Goal: Complete application form

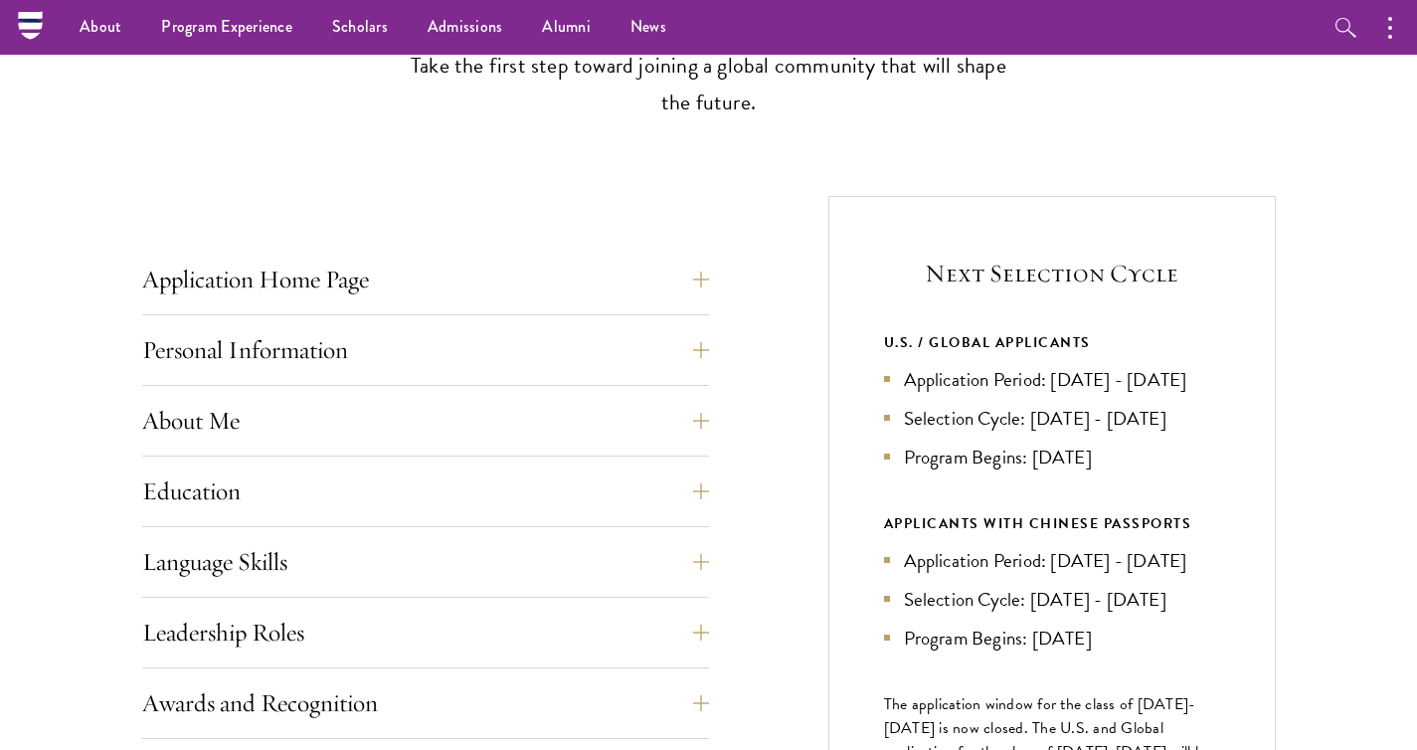
scroll to position [601, 0]
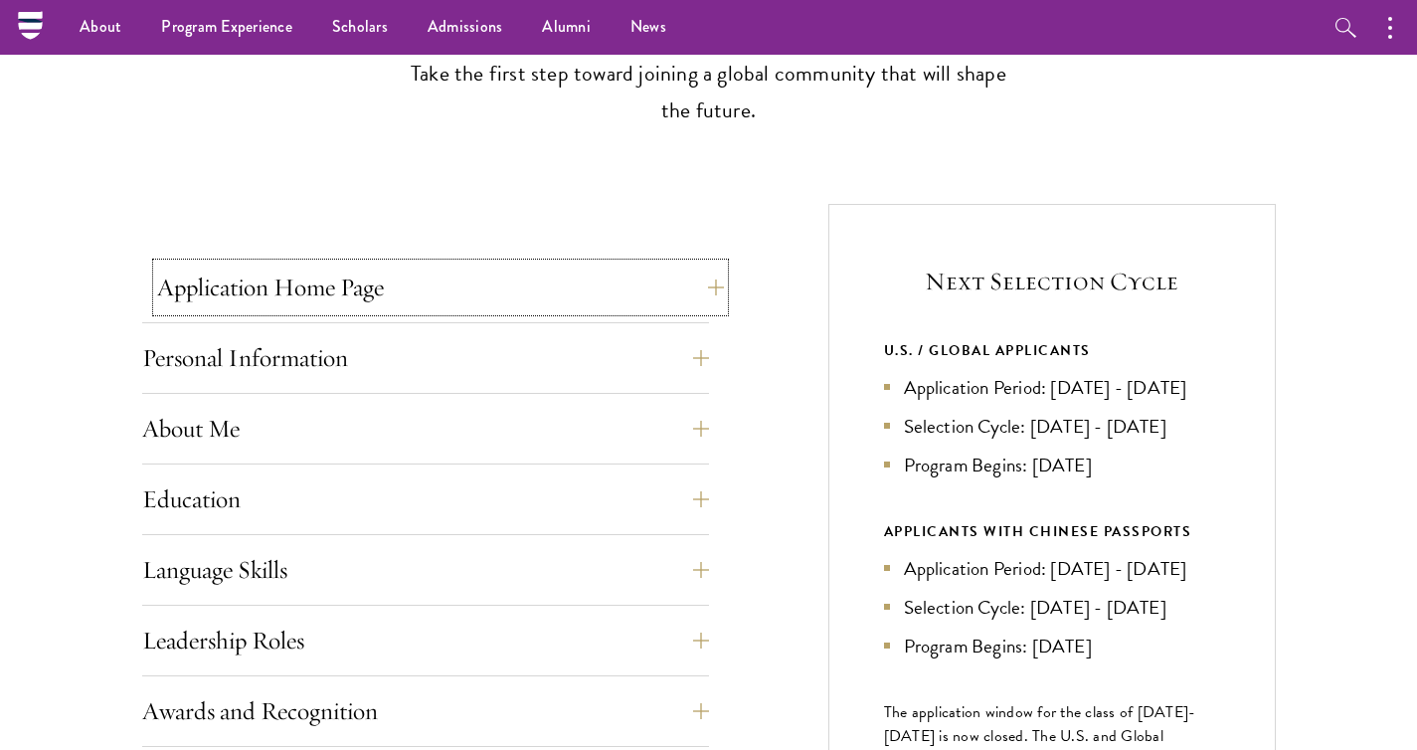
click at [603, 305] on button "Application Home Page" at bounding box center [440, 288] width 567 height 48
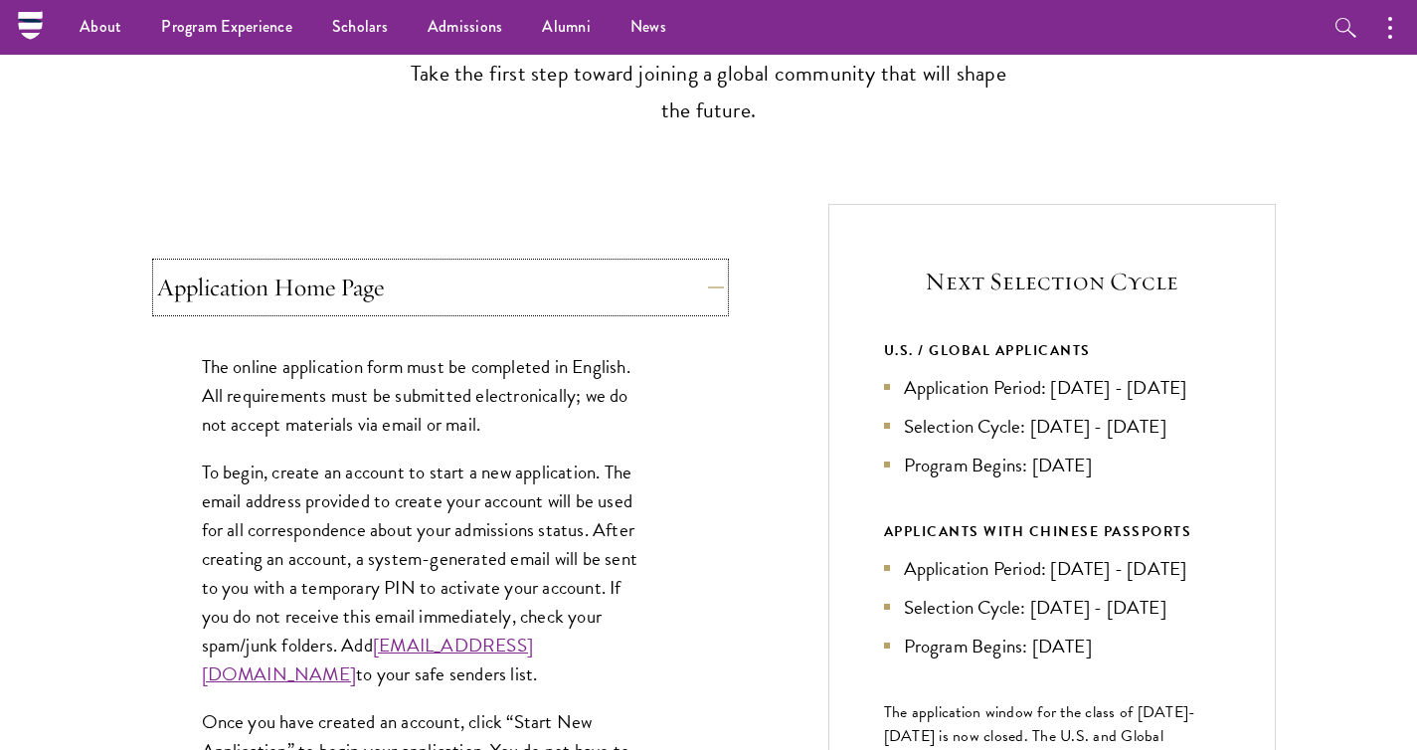
click at [603, 305] on button "Application Home Page" at bounding box center [440, 288] width 567 height 48
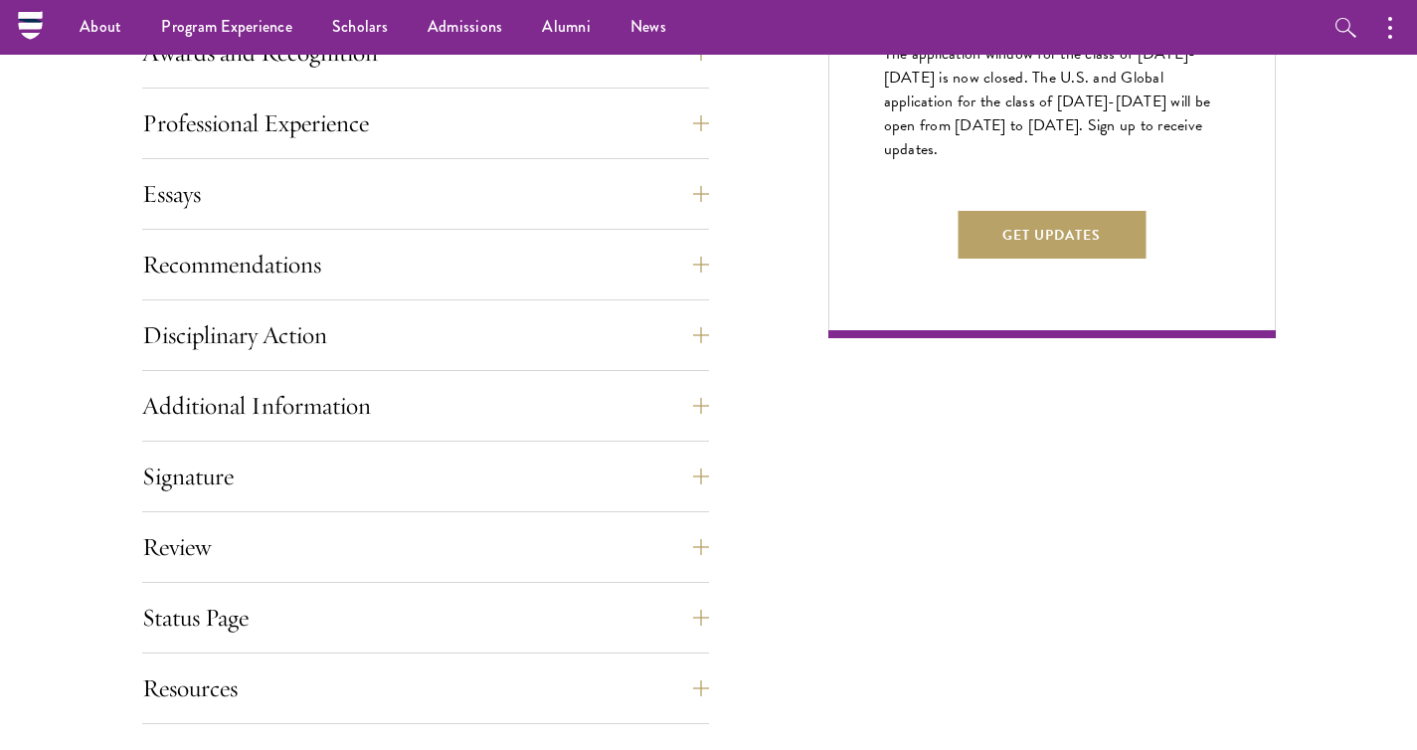
scroll to position [1178, 0]
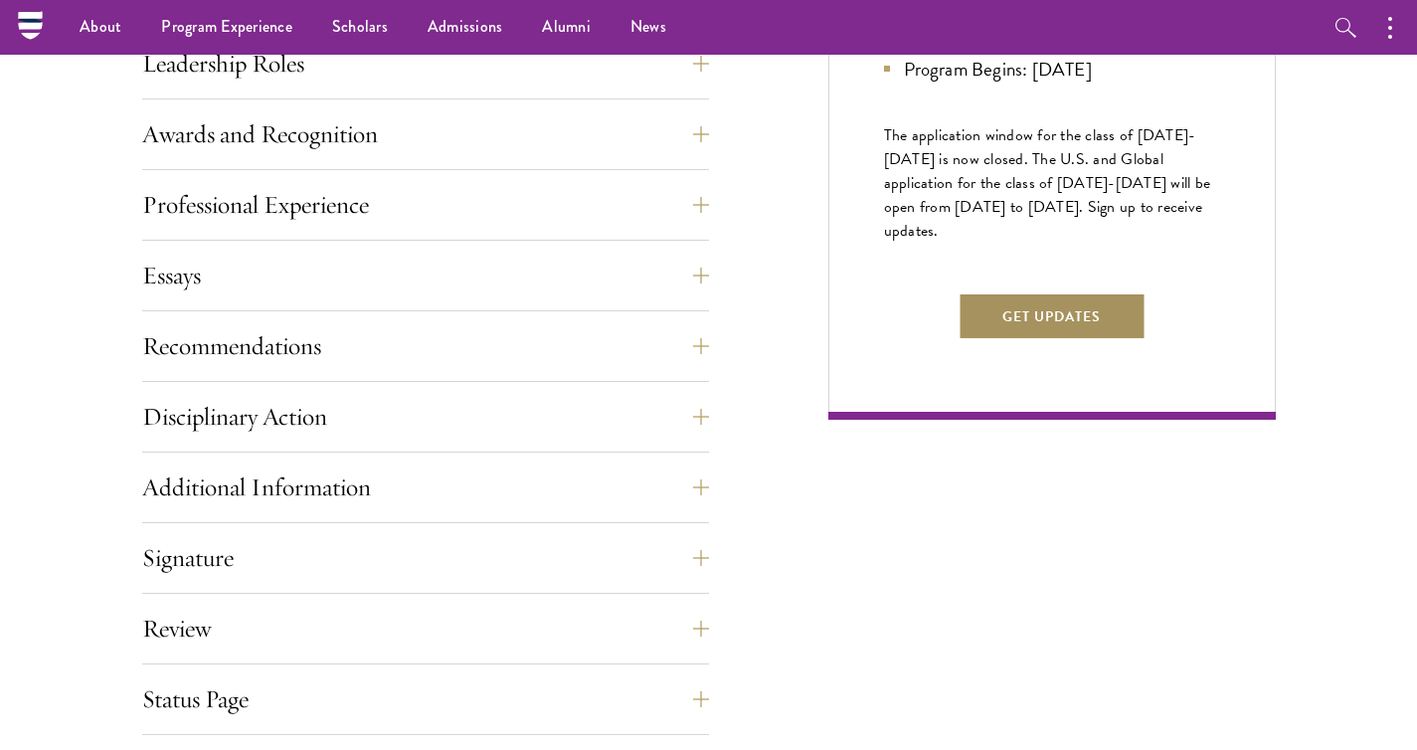
click at [1061, 340] on button "Get Updates" at bounding box center [1052, 316] width 188 height 48
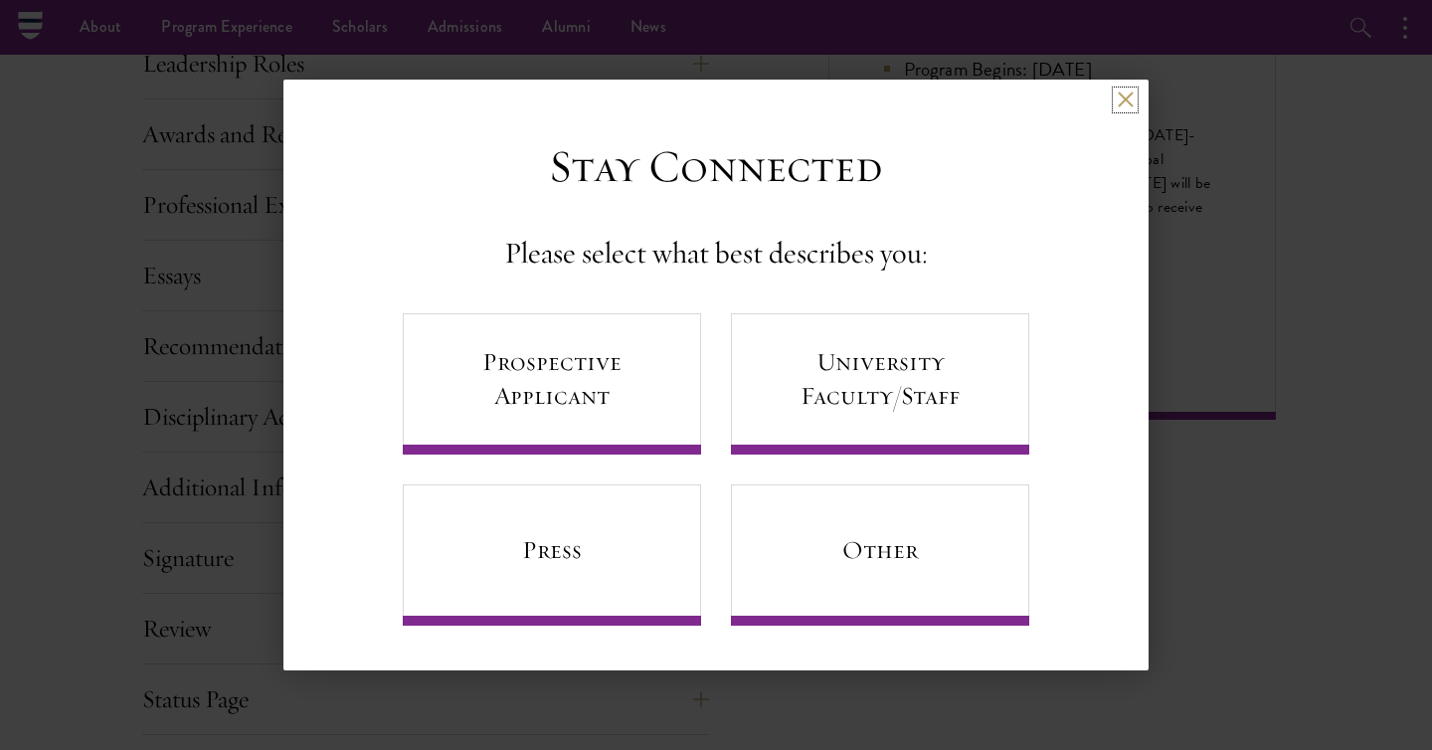
click at [1121, 103] on button at bounding box center [1125, 100] width 17 height 17
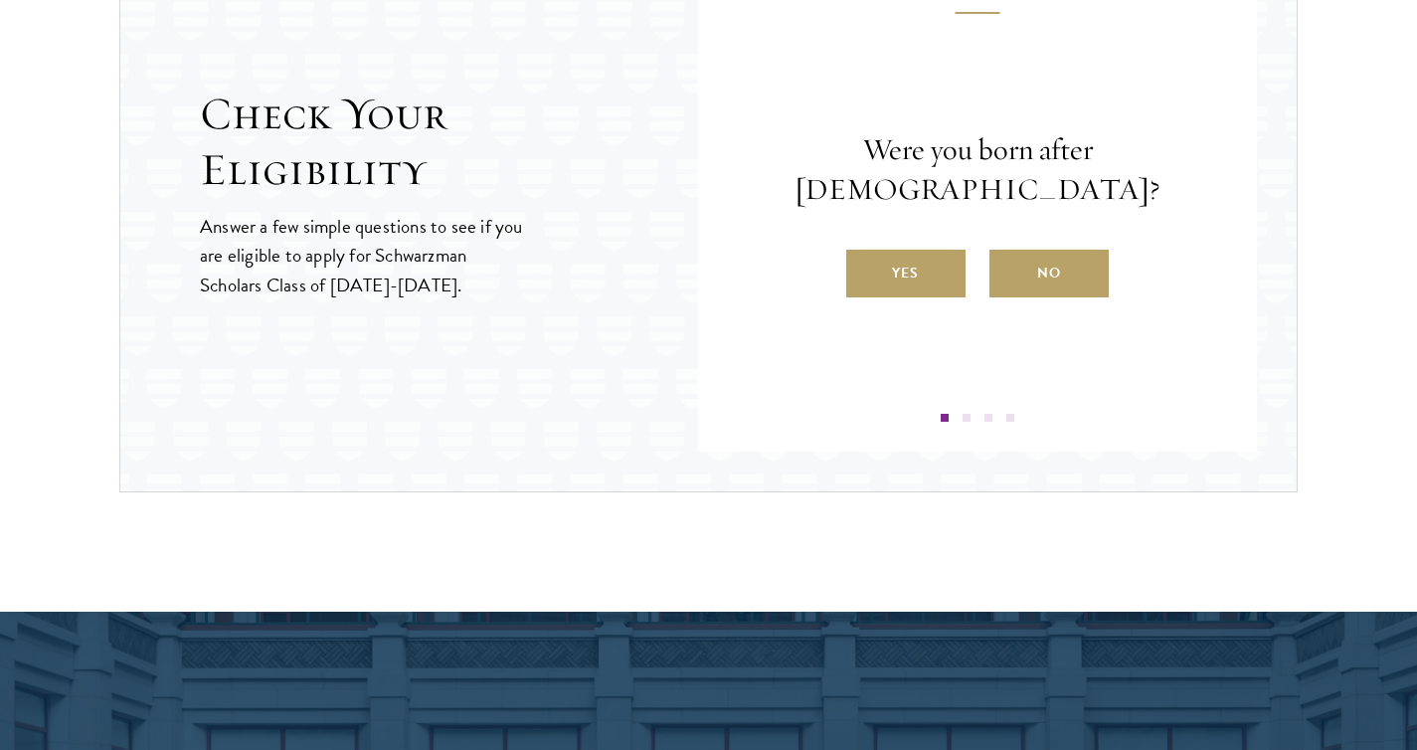
scroll to position [2207, 0]
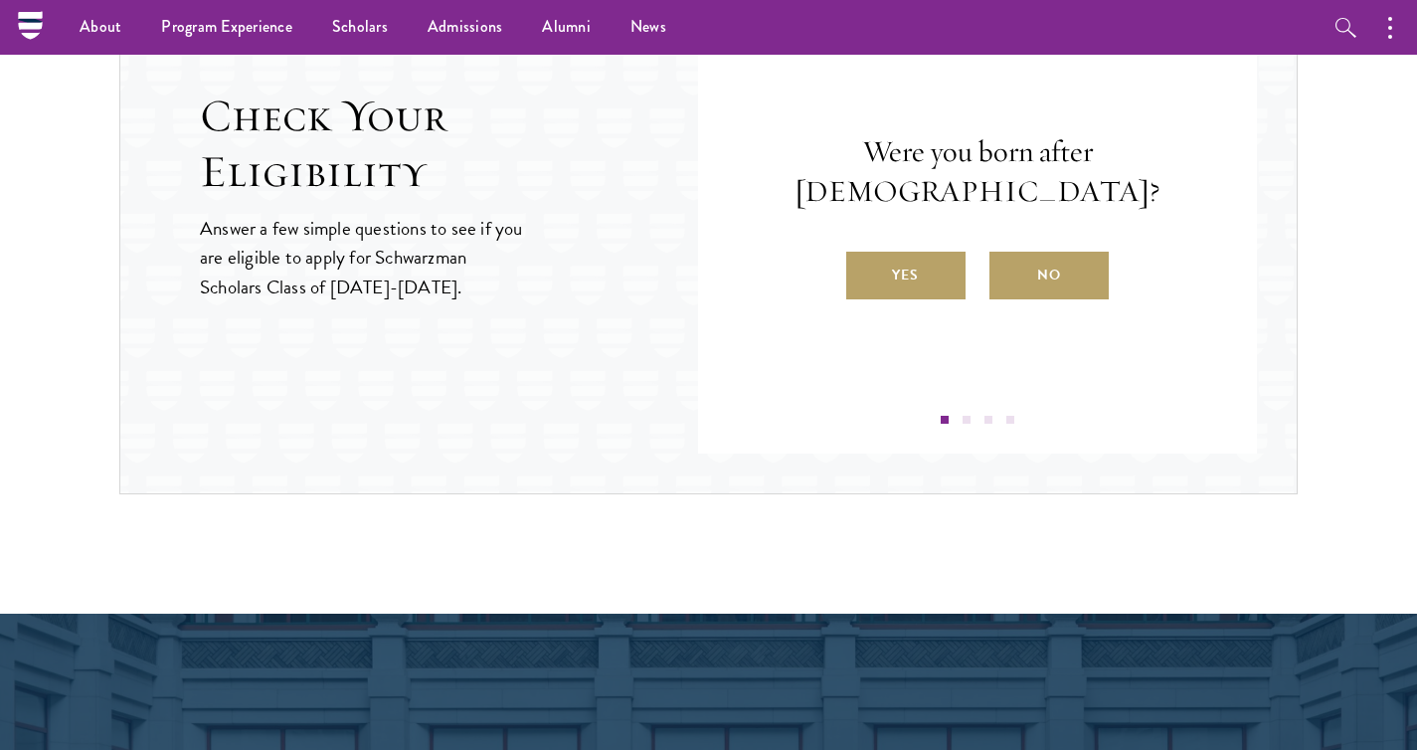
click at [931, 299] on div "Question 1 Were you born after August 1, 1998? Yes No" at bounding box center [978, 200] width 440 height 448
click at [915, 253] on label "Yes" at bounding box center [905, 276] width 119 height 48
click at [864, 254] on input "Yes" at bounding box center [855, 263] width 18 height 18
click at [915, 253] on div "Will you have earned an undergraduate degree by August 1, 2027? Yes No" at bounding box center [978, 215] width 440 height 167
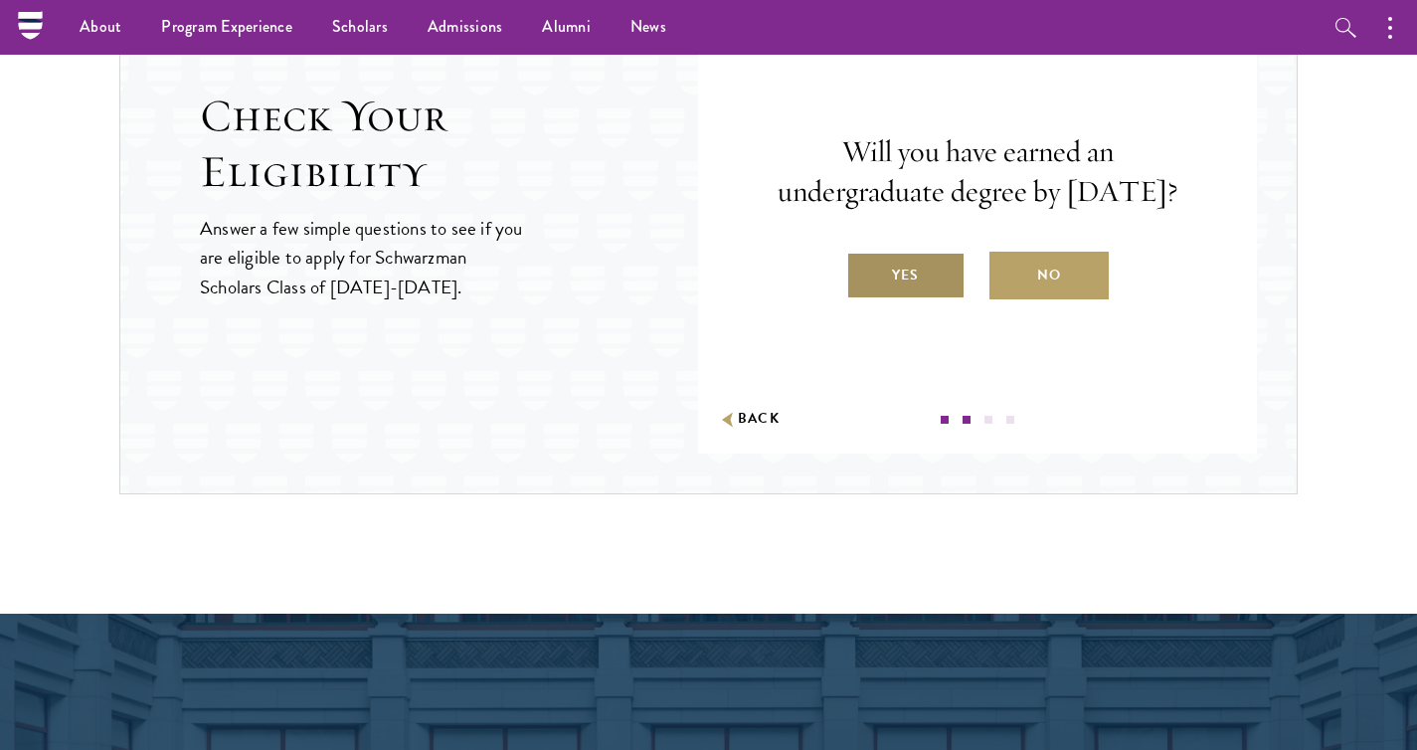
click at [904, 290] on label "Yes" at bounding box center [905, 276] width 119 height 48
click at [864, 272] on input "Yes" at bounding box center [855, 263] width 18 height 18
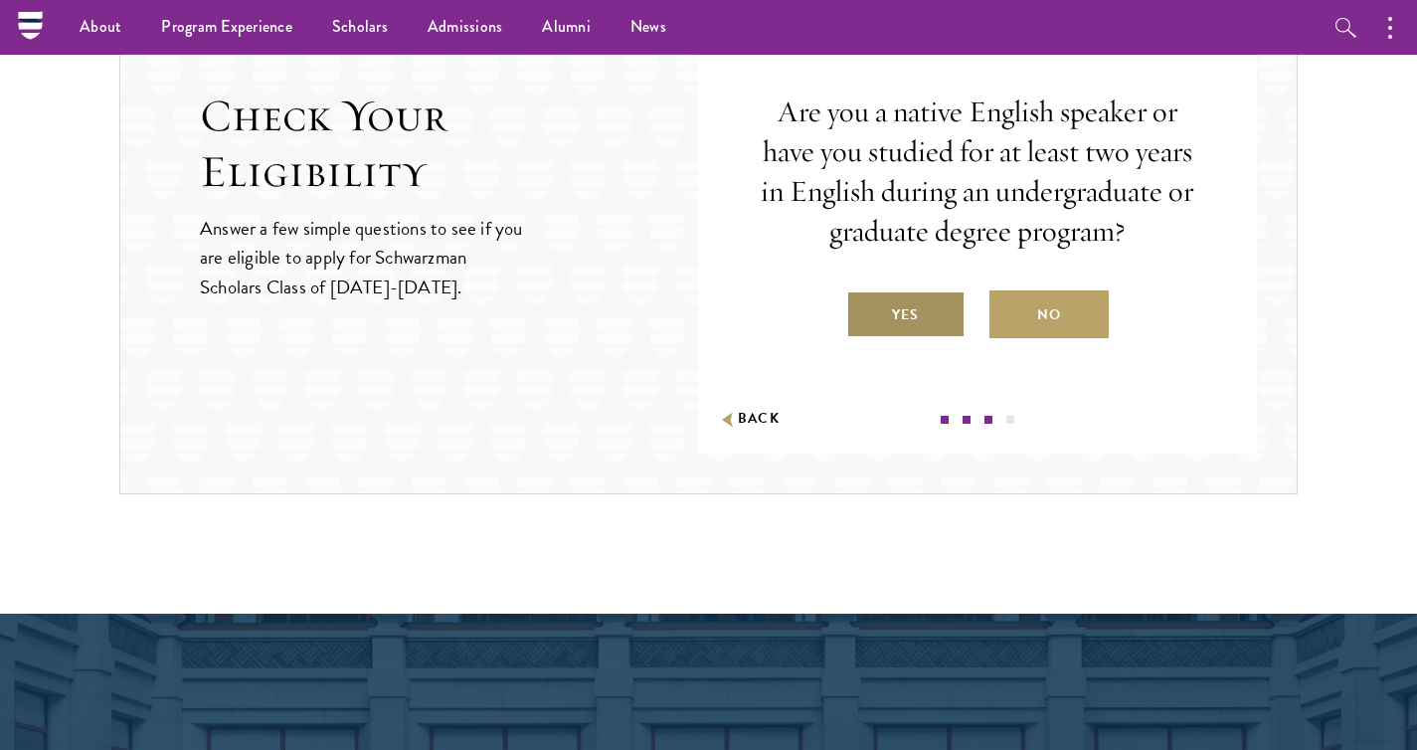
click at [896, 321] on label "Yes" at bounding box center [905, 314] width 119 height 48
click at [864, 311] on input "Yes" at bounding box center [855, 302] width 18 height 18
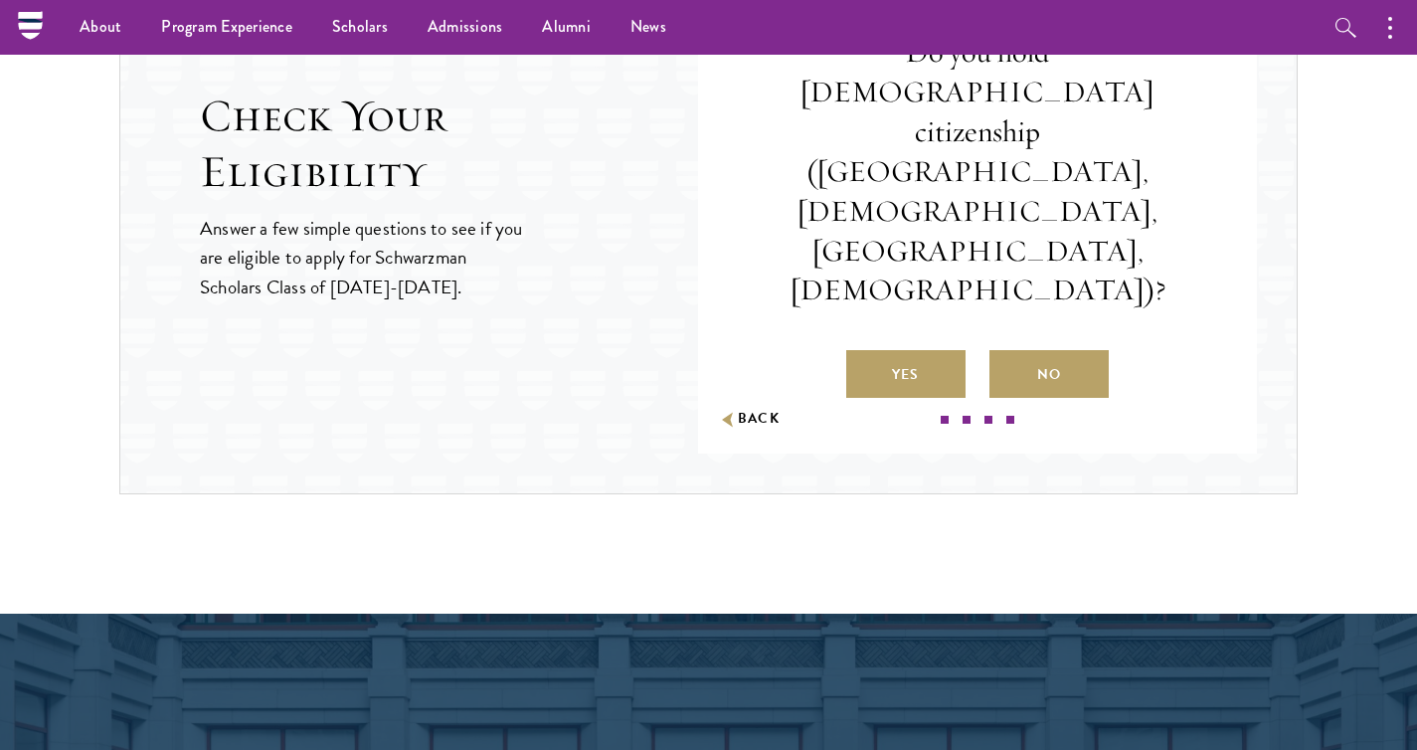
click at [1038, 269] on div "Do you hold Chinese citizenship (Chinese mainland, Hong Kong, Macau, Taiwan)? Y…" at bounding box center [978, 215] width 440 height 365
click at [1038, 350] on label "No" at bounding box center [1049, 374] width 119 height 48
click at [1008, 353] on input "No" at bounding box center [999, 362] width 18 height 18
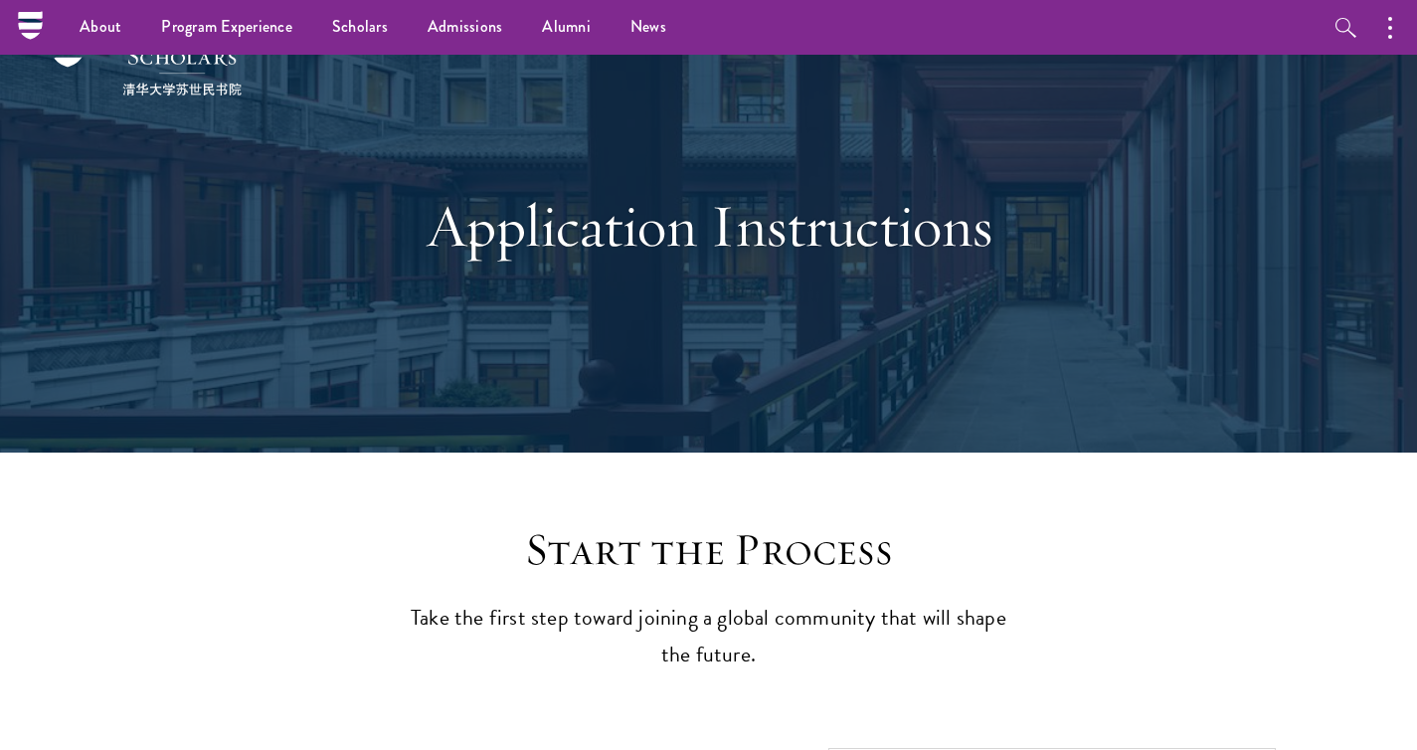
scroll to position [0, 0]
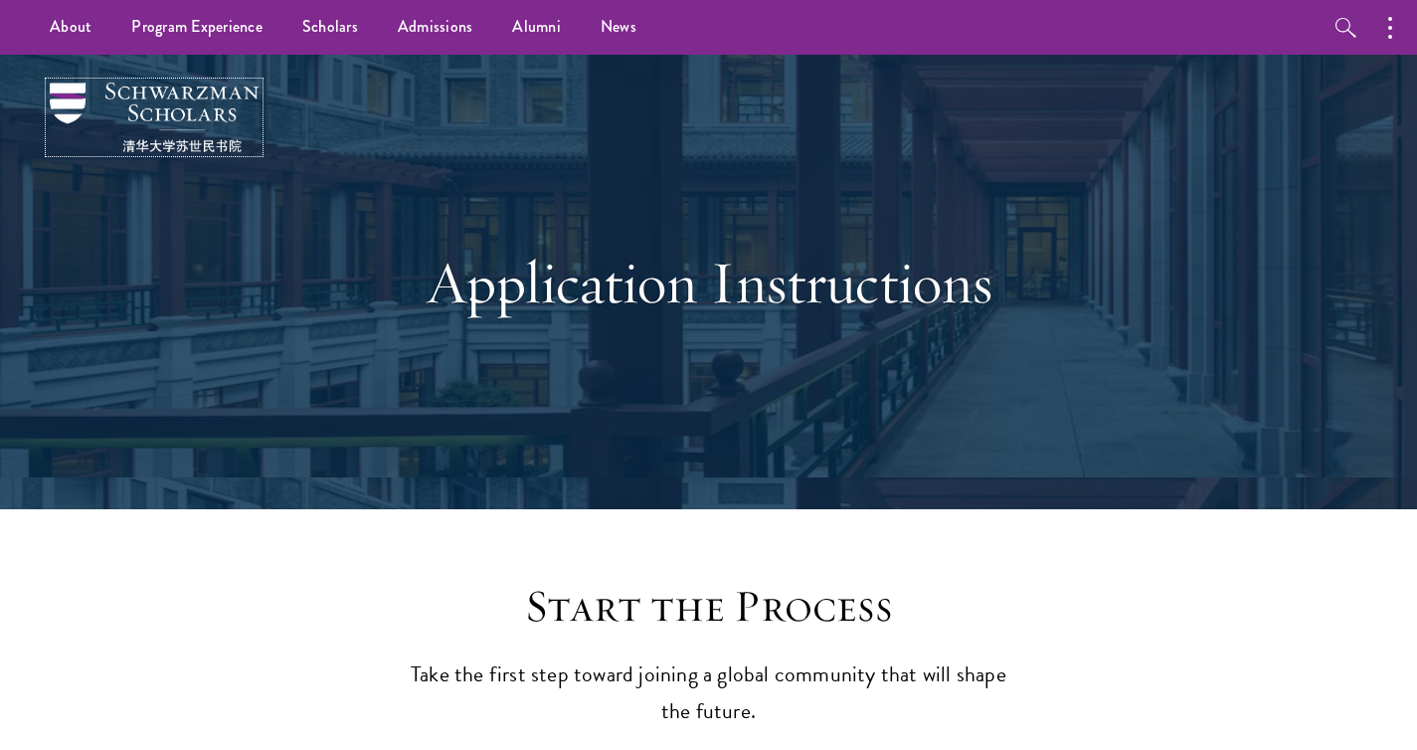
click at [225, 101] on img at bounding box center [154, 118] width 209 height 70
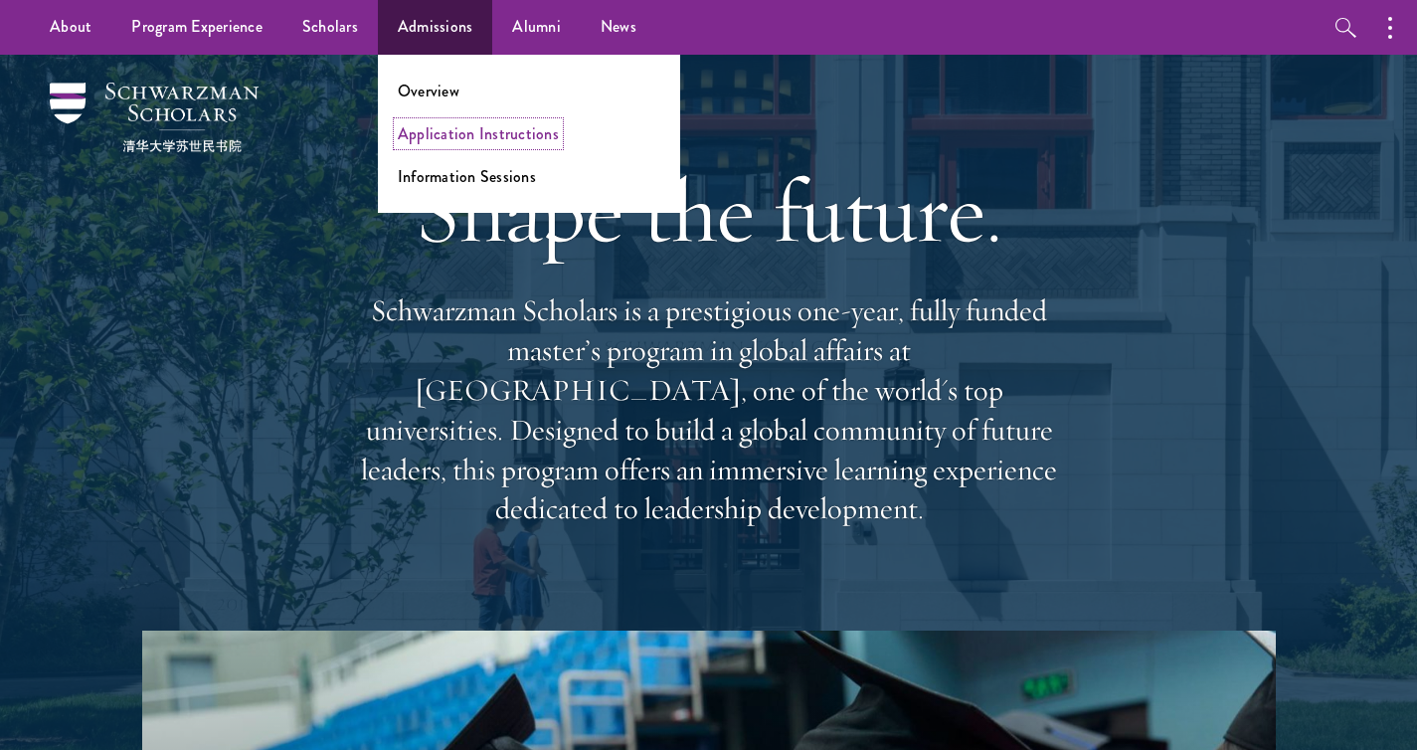
click at [448, 126] on link "Application Instructions" at bounding box center [478, 133] width 161 height 23
